Goal: Task Accomplishment & Management: Complete application form

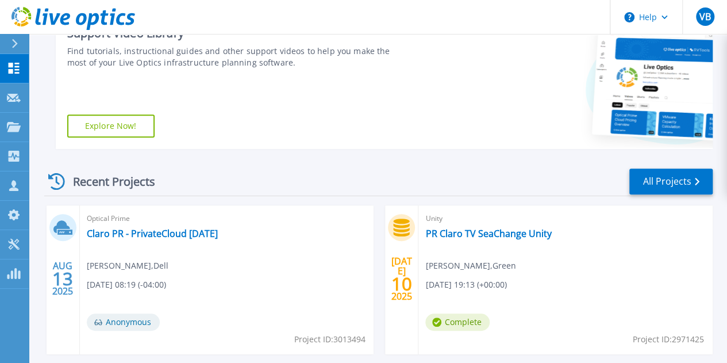
scroll to position [198, 0]
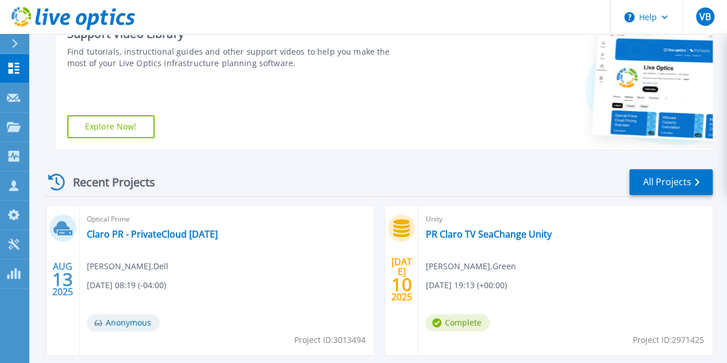
click at [16, 46] on icon at bounding box center [14, 43] width 6 height 9
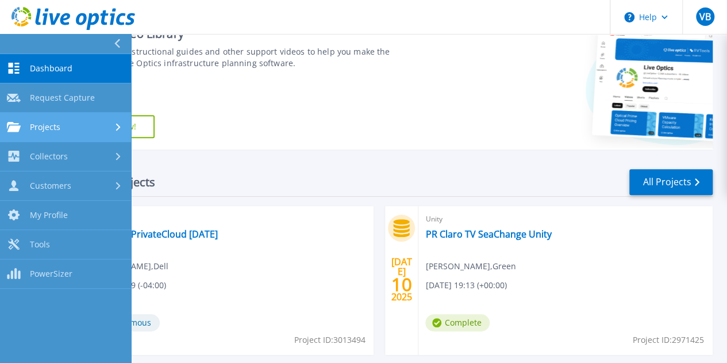
click at [66, 126] on div "Projects" at bounding box center [65, 127] width 117 height 10
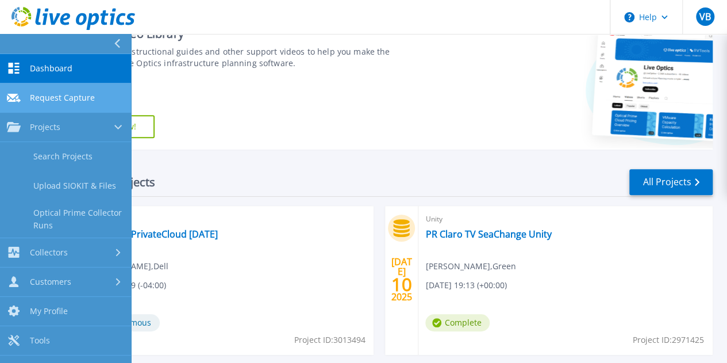
click at [72, 101] on span "Request Capture" at bounding box center [62, 98] width 65 height 10
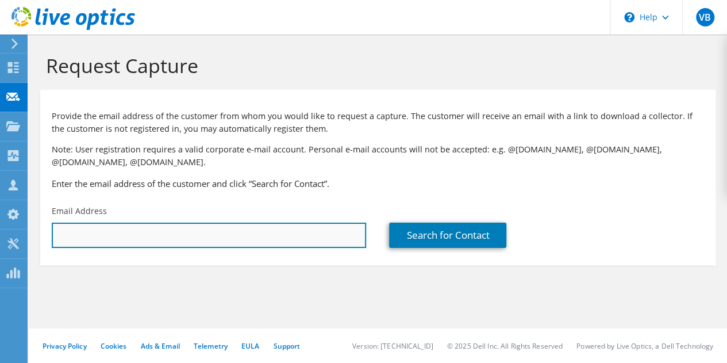
click at [208, 228] on input "text" at bounding box center [209, 234] width 314 height 25
type input "p"
paste input "pedro.nicot@claropr.com"
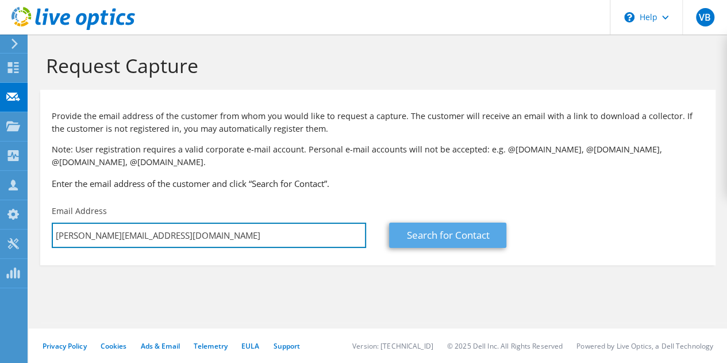
type input "pedro.nicot@claropr.com"
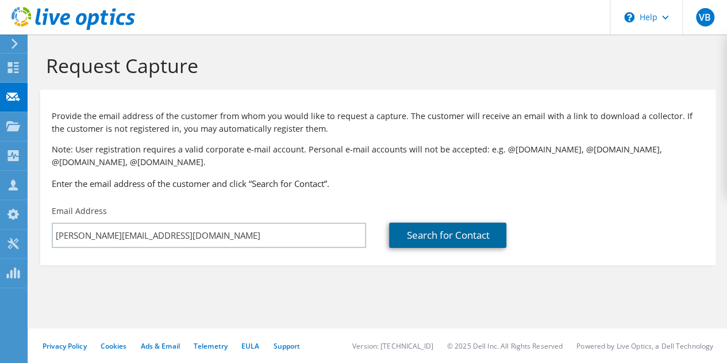
click at [443, 235] on link "Search for Contact" at bounding box center [447, 234] width 117 height 25
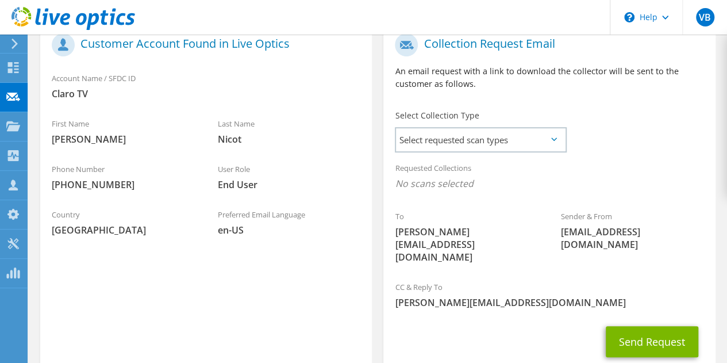
scroll to position [255, 0]
click at [507, 133] on span "Select requested scan types" at bounding box center [480, 139] width 169 height 23
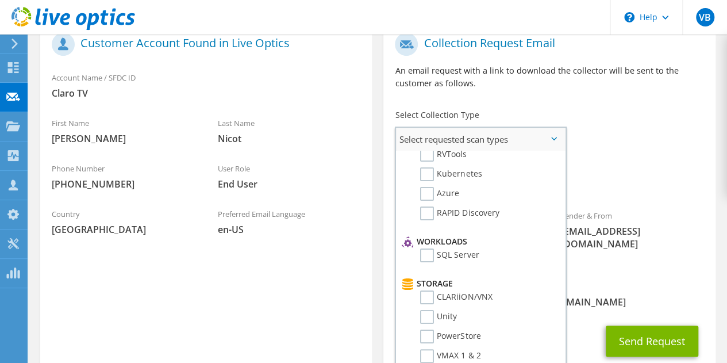
scroll to position [128, 0]
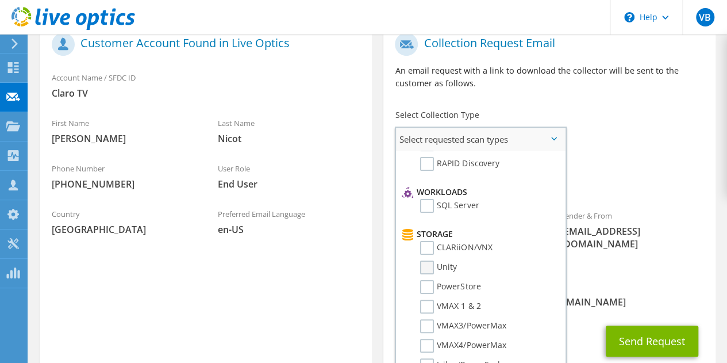
click at [424, 268] on label "Unity" at bounding box center [438, 267] width 37 height 14
click at [0, 0] on input "Unity" at bounding box center [0, 0] width 0 height 0
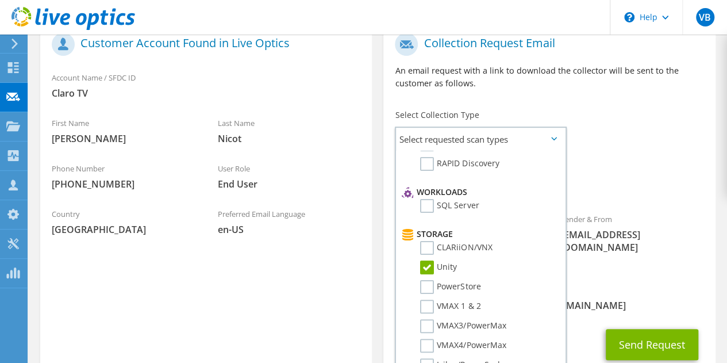
click at [616, 287] on div "CC & Reply To victor.burguillos@greencss.com" at bounding box center [549, 298] width 332 height 40
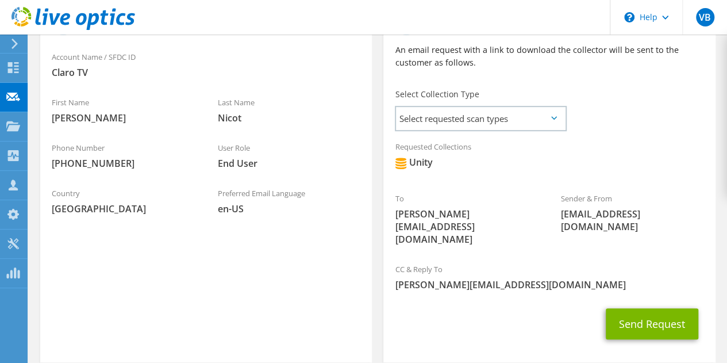
scroll to position [275, 0]
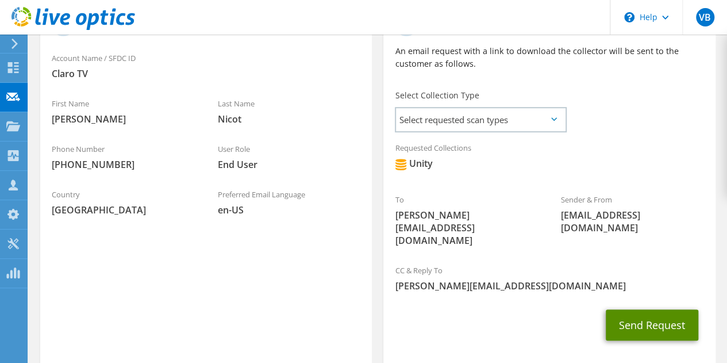
click at [665, 309] on button "Send Request" at bounding box center [652, 324] width 93 height 31
